Goal: Find specific page/section: Find specific page/section

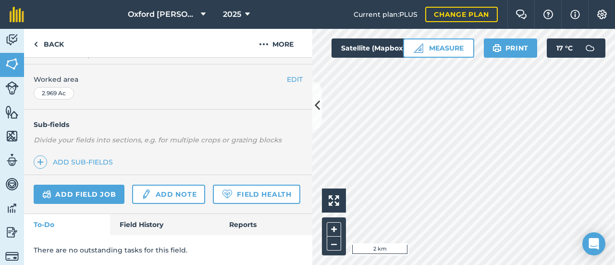
scroll to position [212, 0]
click at [128, 222] on link "Field History" at bounding box center [164, 224] width 109 height 21
